Goal: Book appointment/travel/reservation

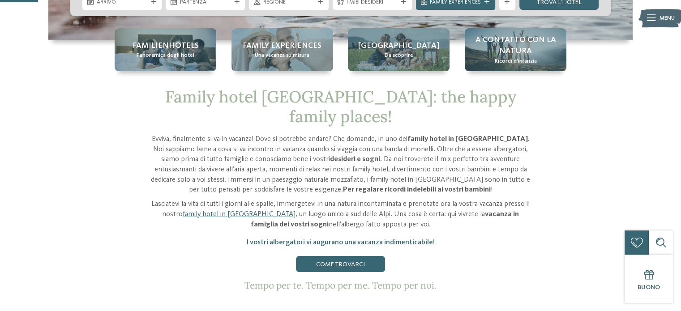
scroll to position [179, 0]
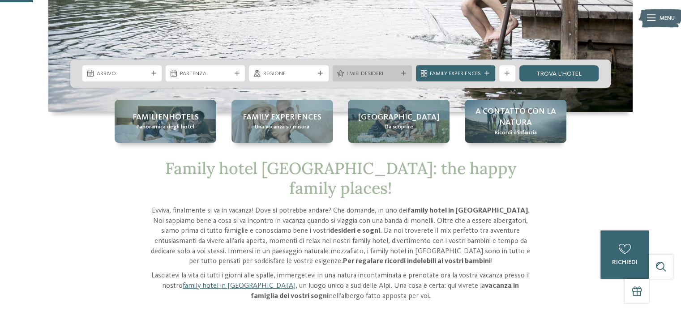
click at [385, 70] on span "I miei desideri" at bounding box center [372, 74] width 51 height 8
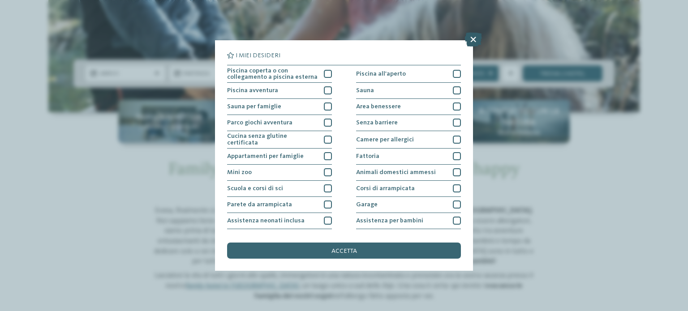
click at [476, 43] on icon at bounding box center [472, 39] width 17 height 14
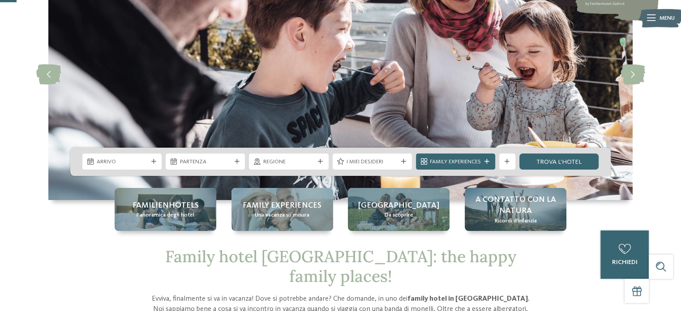
scroll to position [90, 0]
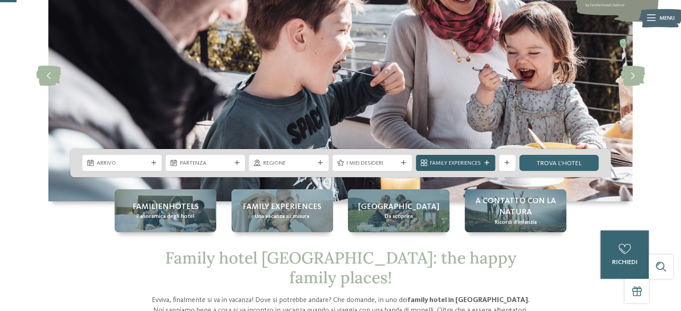
click at [476, 159] on div "Family Experiences" at bounding box center [455, 163] width 55 height 9
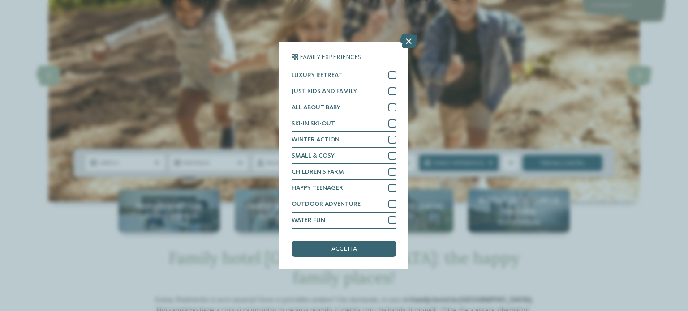
click at [396, 90] on div "Family Experiences LUXURY RETREAT JUST KIDS AND FAMILY" at bounding box center [343, 155] width 129 height 227
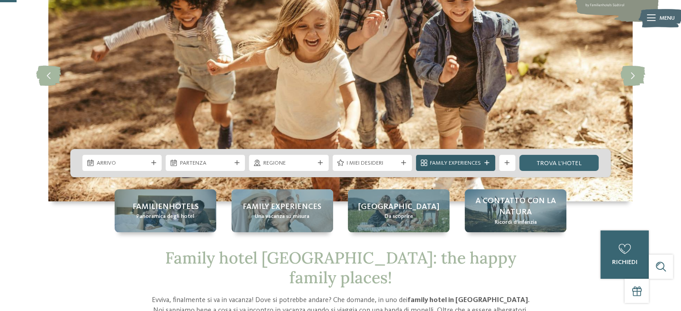
click at [433, 157] on div "Family Experiences" at bounding box center [455, 163] width 79 height 16
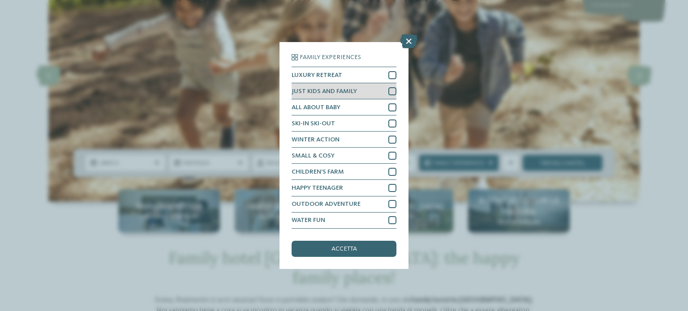
click at [392, 91] on div at bounding box center [392, 91] width 8 height 8
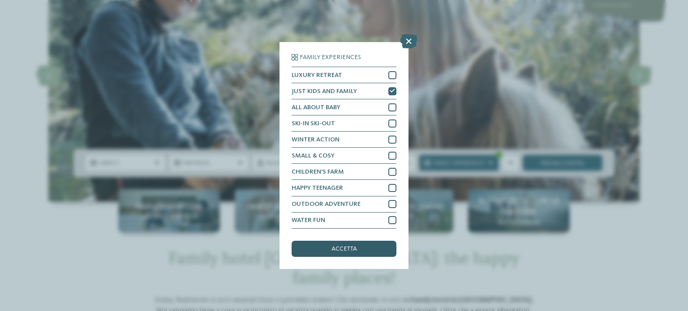
click at [364, 254] on div "accetta" at bounding box center [343, 249] width 105 height 16
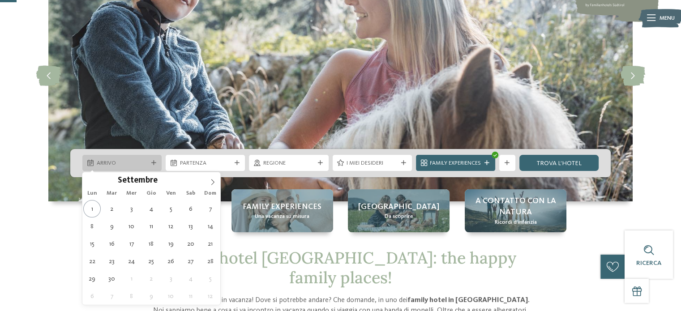
drag, startPoint x: 121, startPoint y: 164, endPoint x: 118, endPoint y: 157, distance: 7.2
click at [120, 163] on span "Arrivo" at bounding box center [122, 163] width 51 height 8
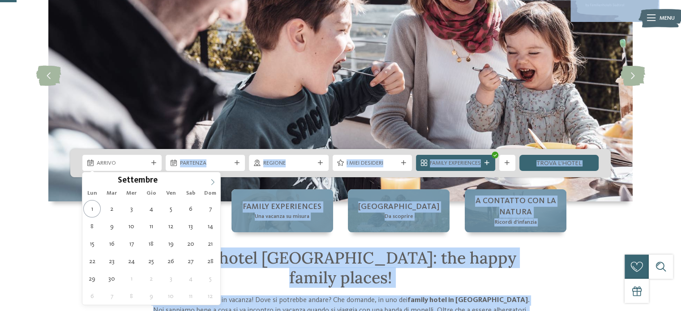
click at [213, 184] on icon at bounding box center [213, 182] width 6 height 6
type input "****"
click at [213, 184] on icon at bounding box center [213, 182] width 6 height 6
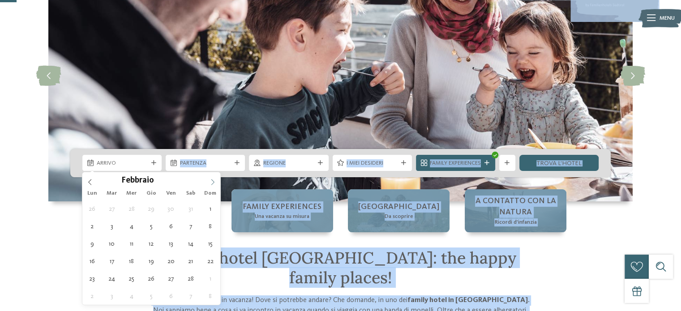
click at [213, 184] on icon at bounding box center [213, 182] width 6 height 6
click at [212, 182] on icon at bounding box center [213, 182] width 6 height 6
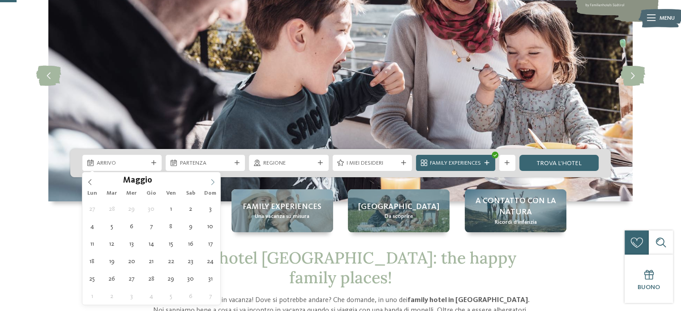
click at [212, 182] on icon at bounding box center [213, 182] width 6 height 6
click at [213, 182] on icon at bounding box center [213, 182] width 6 height 6
click at [214, 184] on icon at bounding box center [213, 182] width 6 height 6
click at [216, 186] on span at bounding box center [212, 179] width 15 height 15
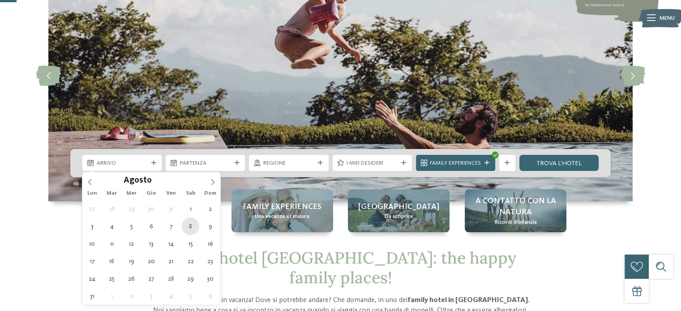
type div "[DATE]"
type input "****"
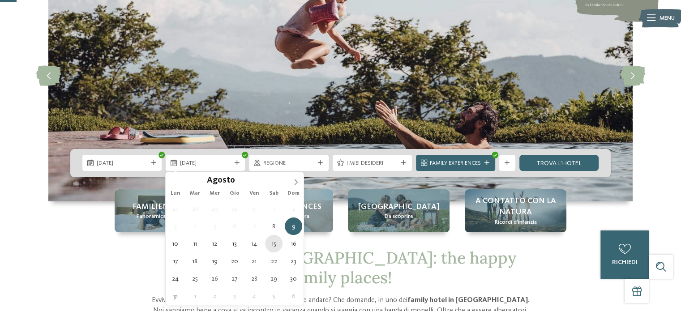
type div "[DATE]"
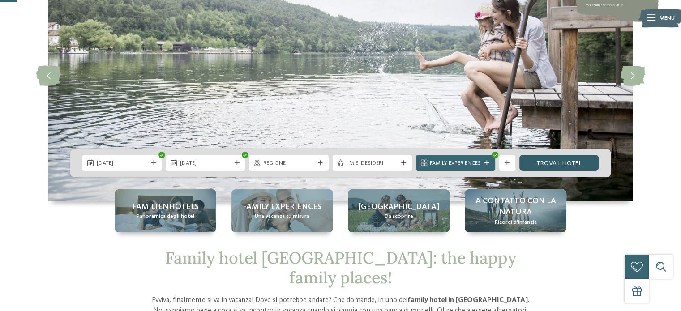
click at [543, 160] on link "trova l’hotel" at bounding box center [558, 163] width 79 height 16
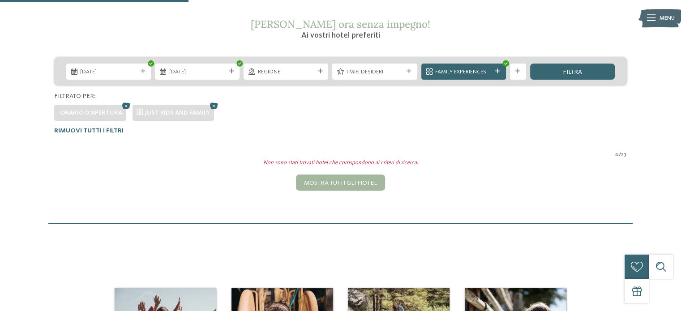
scroll to position [125, 0]
